Goal: Book appointment/travel/reservation

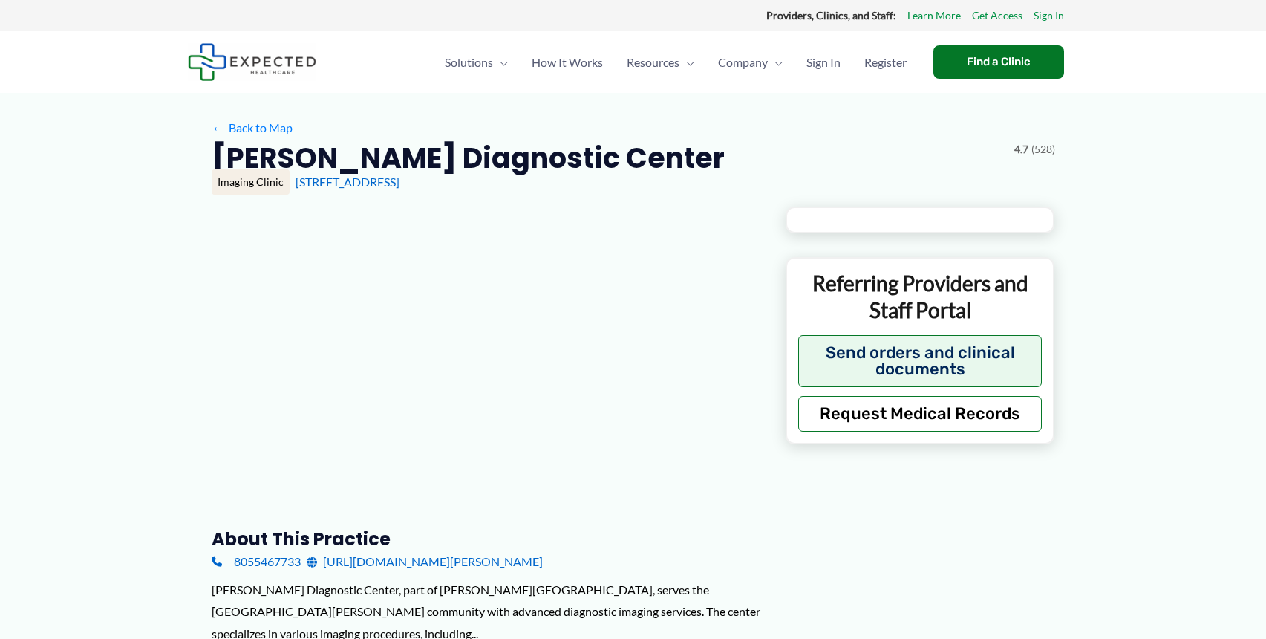
type input "**********"
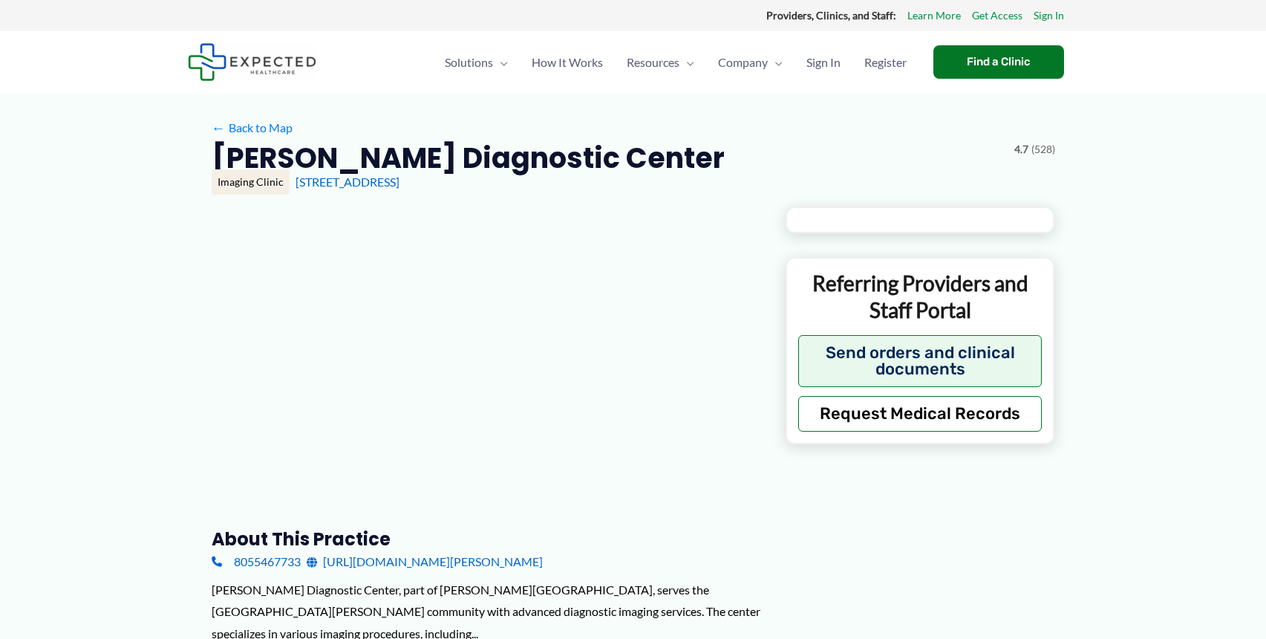
type input "**********"
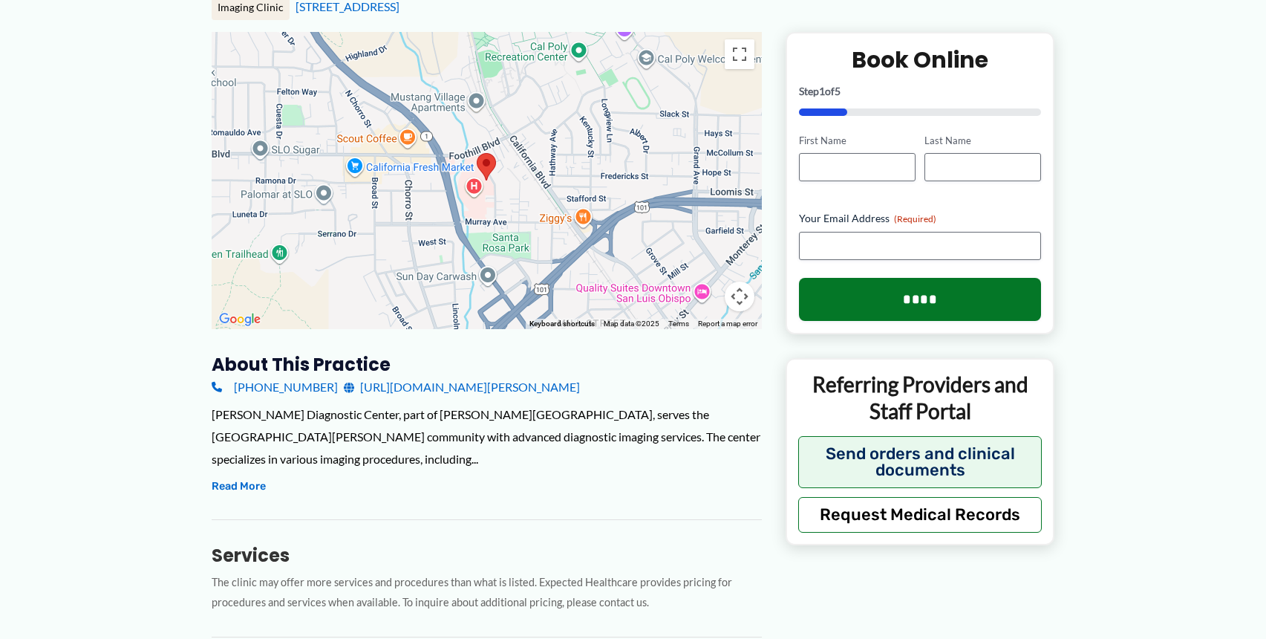
scroll to position [184, 0]
click at [385, 388] on link "[URL][DOMAIN_NAME][PERSON_NAME]" at bounding box center [462, 388] width 236 height 22
